Goal: Information Seeking & Learning: Check status

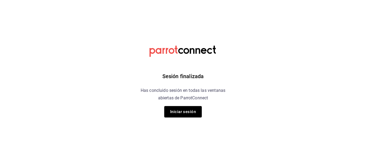
click at [179, 113] on button "Iniciar sesión" at bounding box center [182, 111] width 37 height 11
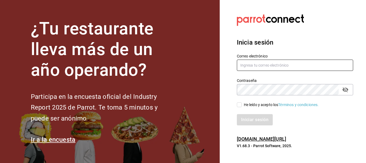
click at [271, 64] on input "text" at bounding box center [295, 64] width 116 height 11
type input "karlatogo111@gmail.com"
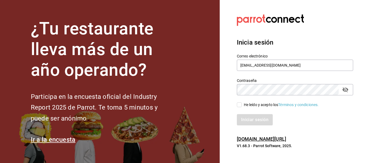
click at [239, 102] on label "He leído y acepto los Términos y condiciones." at bounding box center [278, 105] width 82 height 6
click at [239, 102] on input "He leído y acepto los Términos y condiciones." at bounding box center [239, 104] width 5 height 5
checkbox input "true"
click at [248, 120] on button "Iniciar sesión" at bounding box center [255, 119] width 36 height 11
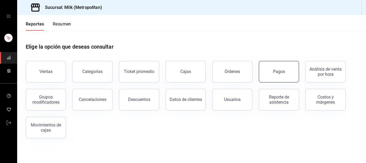
click at [264, 72] on button "Pagos" at bounding box center [279, 71] width 40 height 21
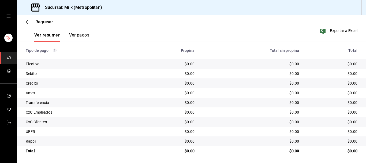
scroll to position [27, 0]
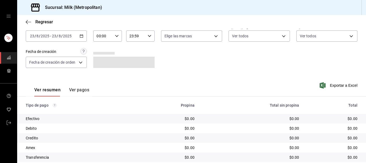
click at [74, 37] on div "[DATE] [DATE] - [DATE] [DATE]" at bounding box center [56, 35] width 61 height 11
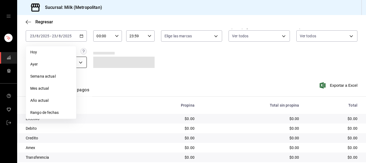
click at [58, 62] on span "Ayer" at bounding box center [51, 64] width 42 height 6
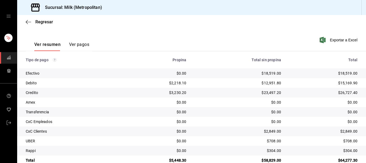
scroll to position [84, 0]
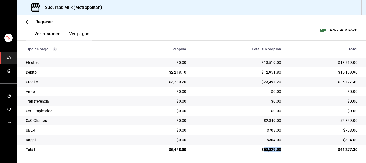
drag, startPoint x: 281, startPoint y: 149, endPoint x: 261, endPoint y: 154, distance: 20.3
click at [261, 154] on td "$58,829.00" at bounding box center [237, 149] width 95 height 10
copy div "58,829.00"
click at [28, 21] on icon "button" at bounding box center [28, 22] width 5 height 5
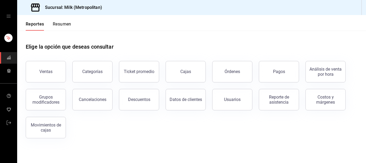
click at [54, 70] on button "Ventas" at bounding box center [46, 71] width 40 height 21
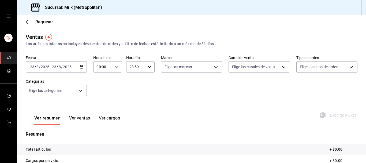
click at [81, 66] on icon "button" at bounding box center [82, 67] width 4 height 4
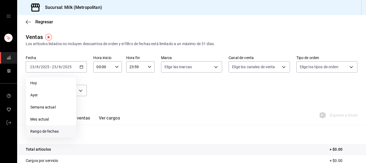
click at [57, 132] on span "Rango de fechas" at bounding box center [51, 131] width 42 height 6
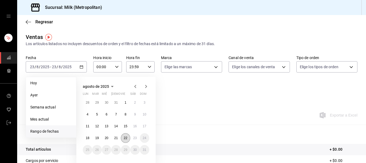
click at [125, 140] on button "22" at bounding box center [125, 138] width 9 height 10
click at [135, 137] on abbr "23" at bounding box center [134, 138] width 3 height 4
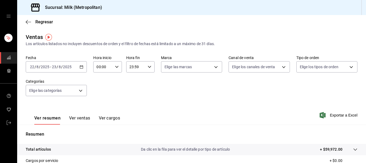
click at [116, 64] on div "00:00 Hora inicio" at bounding box center [107, 66] width 28 height 11
click at [98, 91] on button "05" at bounding box center [101, 90] width 12 height 11
type input "05:00"
click at [150, 67] on div at bounding box center [183, 81] width 366 height 163
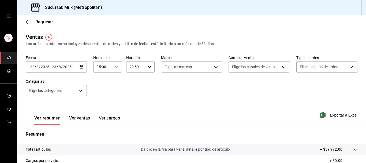
click at [148, 68] on icon "button" at bounding box center [150, 67] width 4 height 4
click at [131, 91] on span "05" at bounding box center [133, 91] width 6 height 4
click at [149, 80] on span "00" at bounding box center [148, 80] width 6 height 4
type input "05:00"
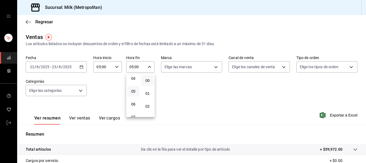
click at [177, 97] on div at bounding box center [183, 81] width 366 height 163
click at [352, 118] on span "Exportar a Excel" at bounding box center [339, 115] width 37 height 6
click at [28, 23] on icon "button" at bounding box center [28, 22] width 5 height 5
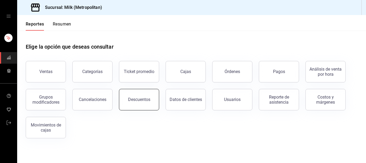
click at [129, 95] on button "Descuentos" at bounding box center [139, 99] width 40 height 21
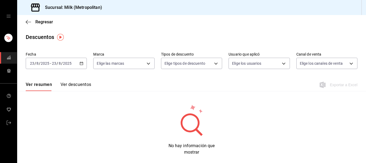
click at [81, 64] on icon "button" at bounding box center [82, 63] width 4 height 4
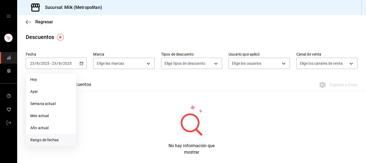
click at [49, 139] on span "Rango de fechas" at bounding box center [51, 140] width 42 height 6
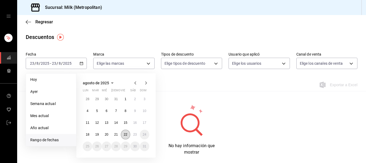
click at [126, 137] on button "22" at bounding box center [125, 134] width 9 height 10
click at [139, 137] on button "23" at bounding box center [134, 134] width 9 height 10
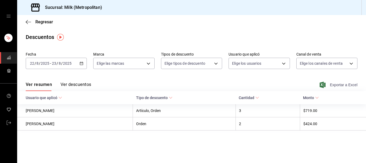
click at [338, 85] on span "Exportar a Excel" at bounding box center [339, 84] width 37 height 6
click at [83, 64] on icon "button" at bounding box center [82, 63] width 4 height 4
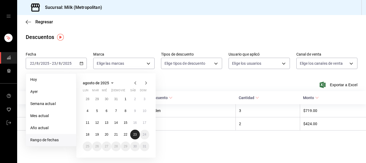
click at [134, 134] on abbr "23" at bounding box center [134, 134] width 3 height 4
click at [127, 133] on abbr "22" at bounding box center [125, 134] width 3 height 4
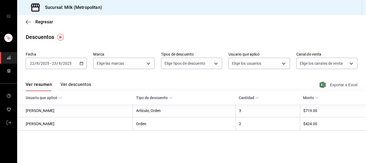
click at [349, 87] on span "Exportar a Excel" at bounding box center [339, 84] width 37 height 6
click at [33, 22] on span "Regresar" at bounding box center [39, 21] width 27 height 5
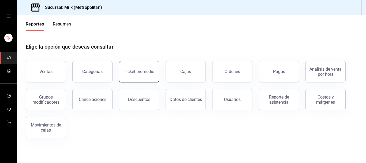
click at [135, 77] on button "Ticket promedio" at bounding box center [139, 71] width 40 height 21
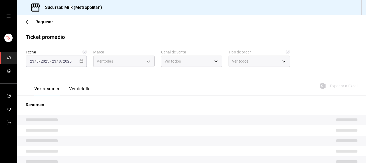
type input "57c9fc47-e65f-4221-a10c-96a6466a6251"
type input "PARROT,UBER_EATS,RAPPI,DIDI_FOOD,ONLINE"
type input "c6efb9bd-abd5-48a3-8783-83cc8f48df17,ac96d0b7-0302-404a-8271-ab3d4d47528d,08d44…"
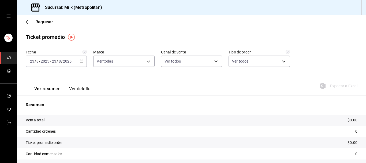
click at [82, 63] on div "[DATE] [DATE] - [DATE] [DATE]" at bounding box center [56, 60] width 61 height 11
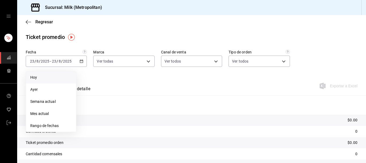
click at [51, 78] on span "Hoy" at bounding box center [51, 77] width 42 height 6
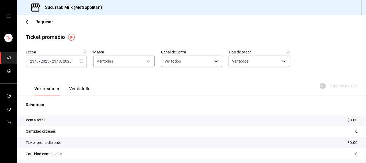
click at [81, 62] on icon "button" at bounding box center [82, 61] width 4 height 4
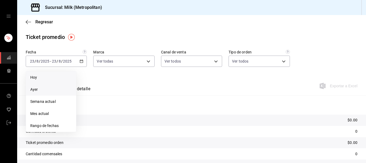
click at [47, 88] on span "Ayer" at bounding box center [51, 89] width 42 height 6
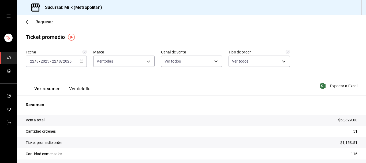
click at [37, 22] on span "Regresar" at bounding box center [44, 21] width 18 height 5
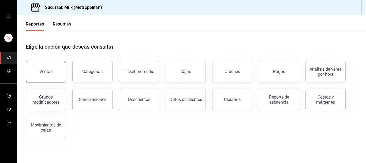
click at [58, 69] on button "Ventas" at bounding box center [46, 71] width 40 height 21
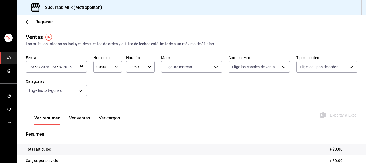
click at [81, 67] on icon "button" at bounding box center [82, 67] width 4 height 4
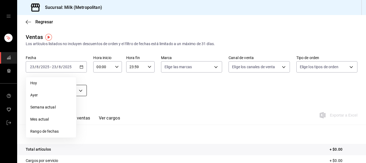
click at [45, 93] on span "Ayer" at bounding box center [51, 95] width 42 height 6
